Goal: Task Accomplishment & Management: Use online tool/utility

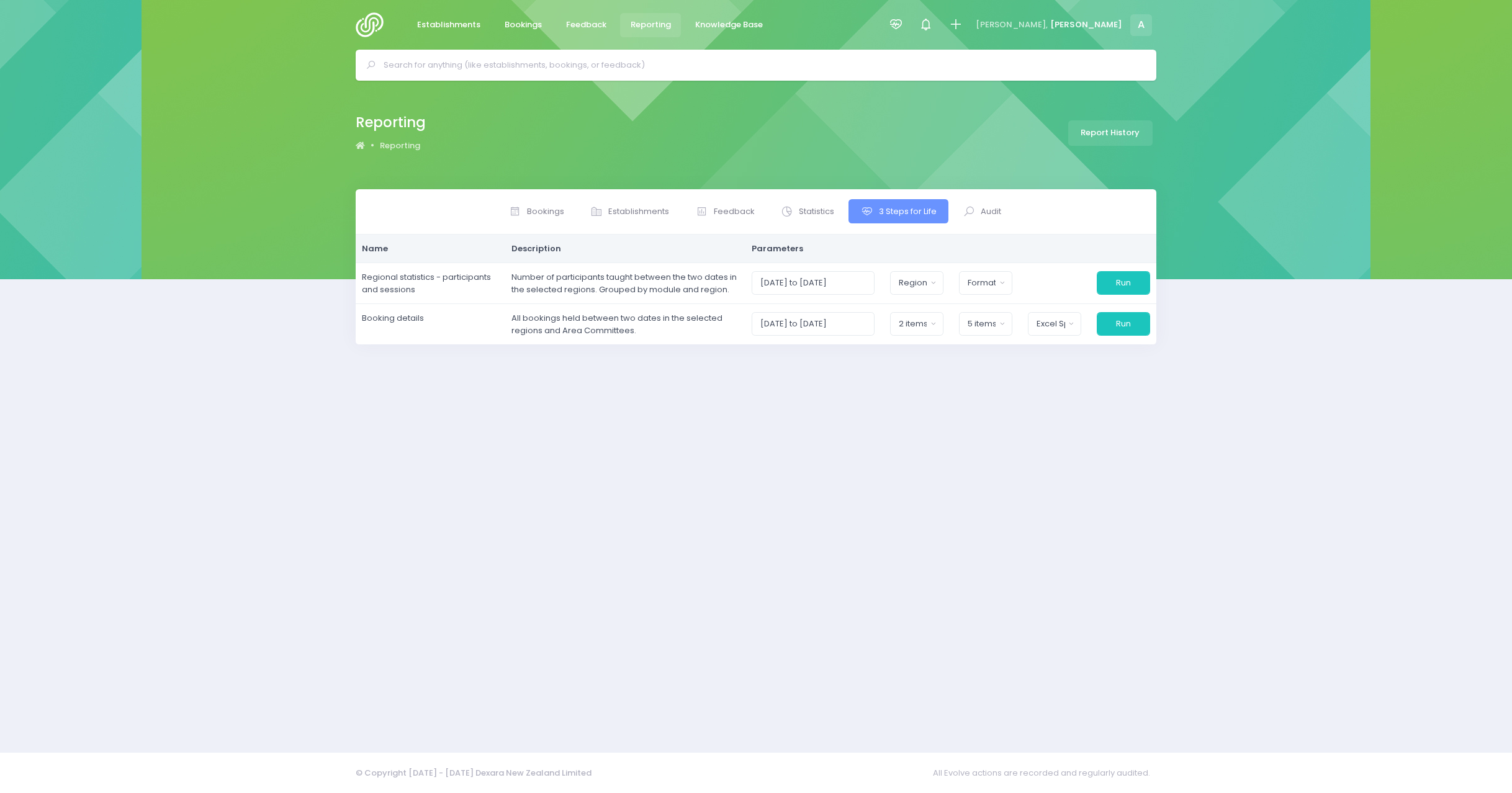
select select
select select "[GEOGRAPHIC_DATA]"
select select "[PERSON_NAME]"
select select "excel"
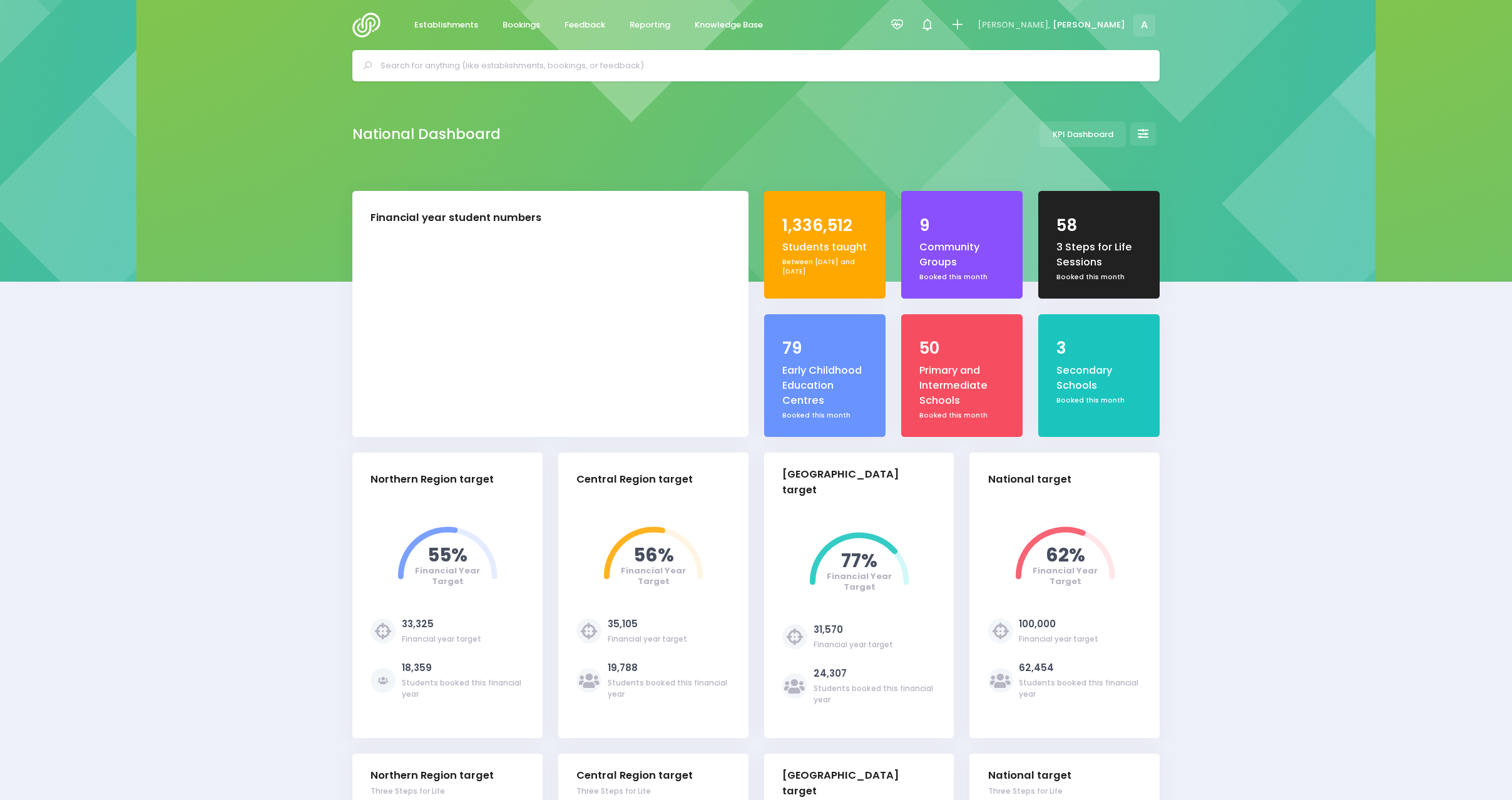
select select "5"
